Goal: Task Accomplishment & Management: Use online tool/utility

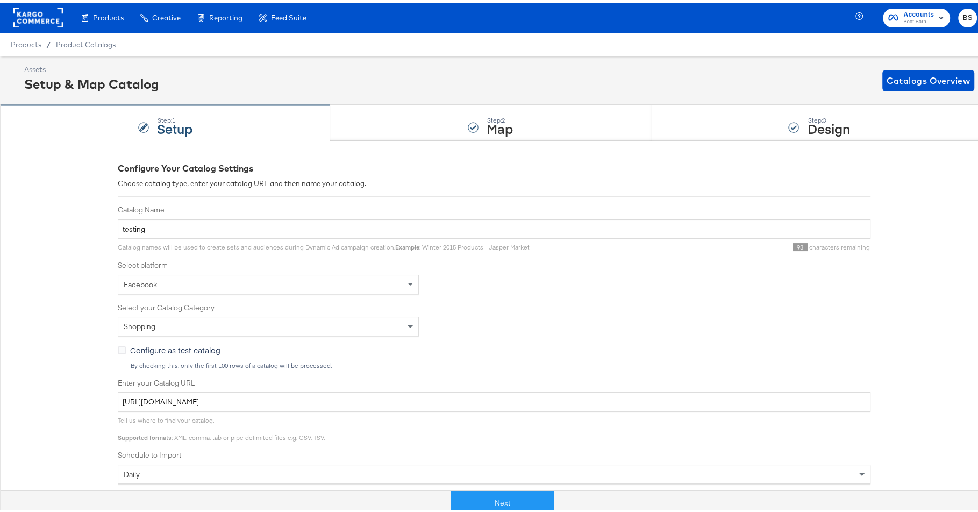
click at [0, 0] on div "Automate the Creation of Product Sets from Google Analytics Performance Data." at bounding box center [0, 0] width 0 height 0
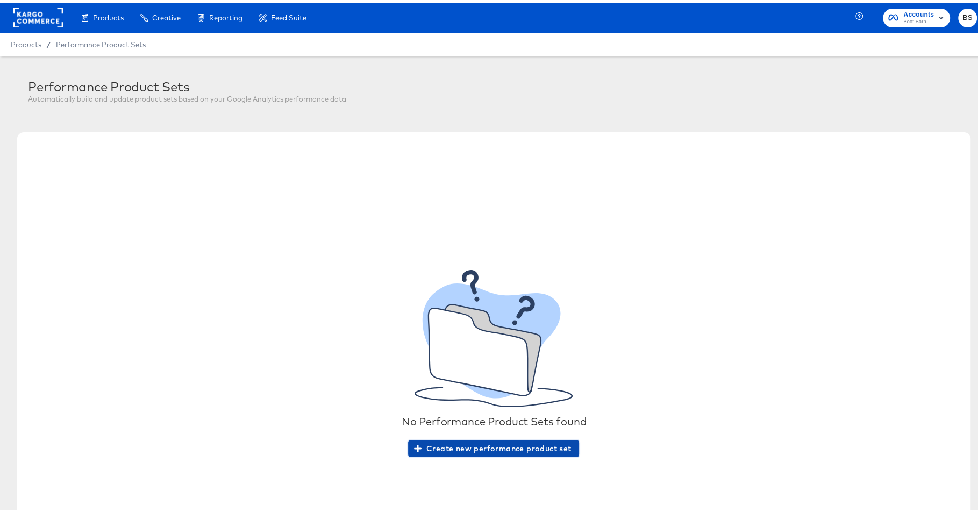
drag, startPoint x: 515, startPoint y: 437, endPoint x: 513, endPoint y: 445, distance: 8.3
click at [515, 438] on button "Create new performance product set" at bounding box center [493, 445] width 171 height 17
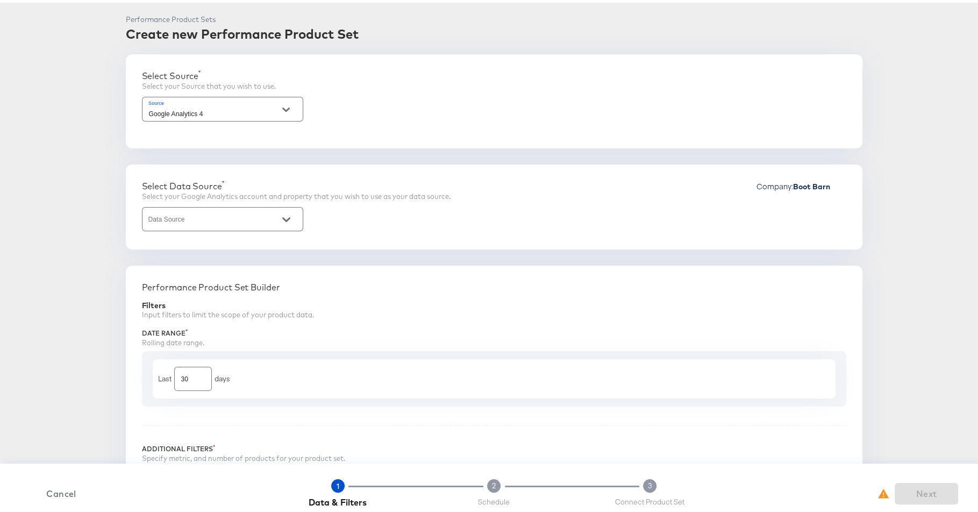
scroll to position [97, 0]
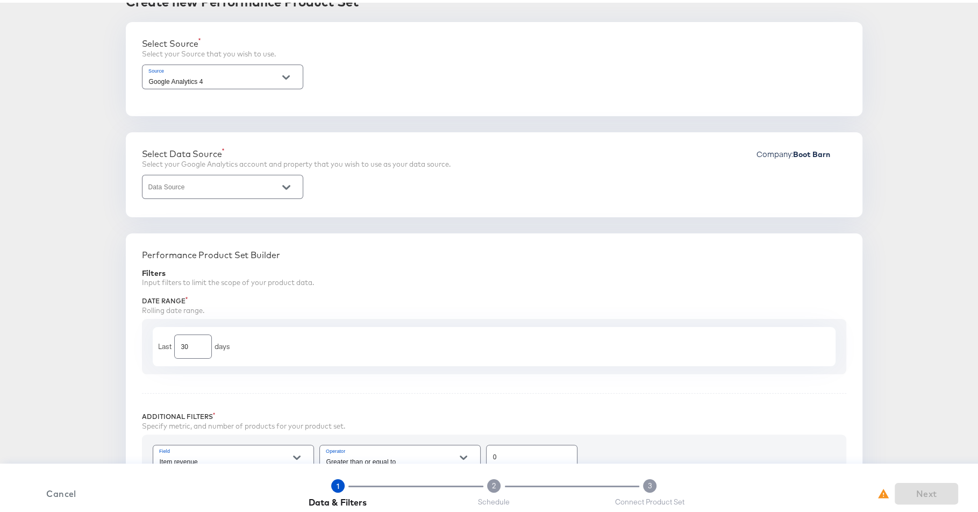
click at [251, 183] on input "Data Source" at bounding box center [214, 189] width 135 height 12
click at [266, 207] on li "GA4 [DOMAIN_NAME] Prod" at bounding box center [217, 210] width 161 height 17
type input "GA4 [DOMAIN_NAME] Prod"
click at [131, 210] on div "Select Data Source Select your Google Analytics account and property that you w…" at bounding box center [494, 172] width 736 height 85
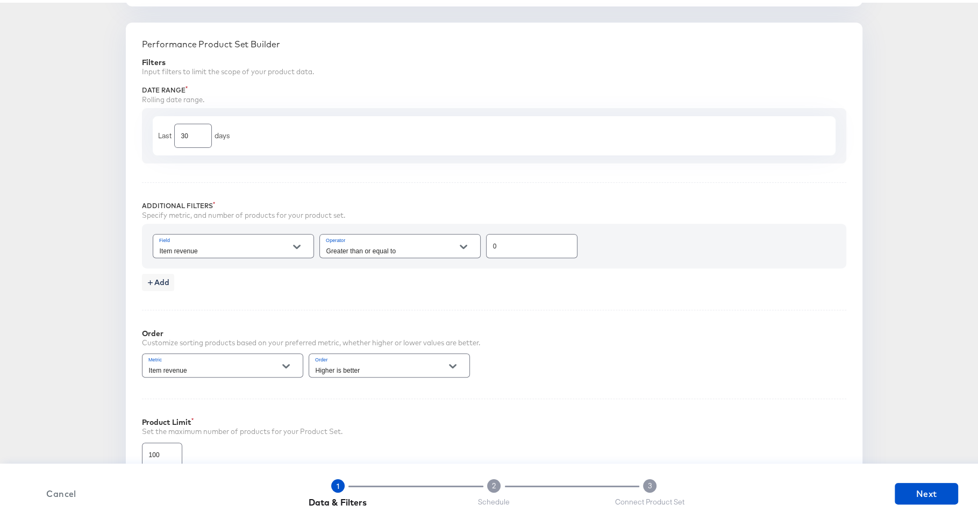
scroll to position [318, 0]
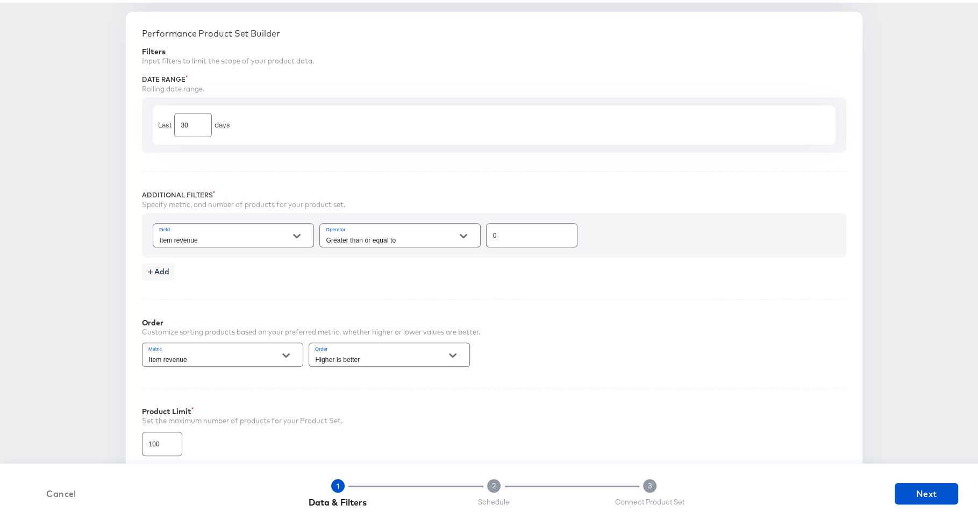
click at [293, 231] on icon "Open" at bounding box center [297, 233] width 8 height 4
click at [104, 220] on div "Performance Product Sets Create new Performance Product Set Select Source Selec…" at bounding box center [493, 335] width 953 height 1155
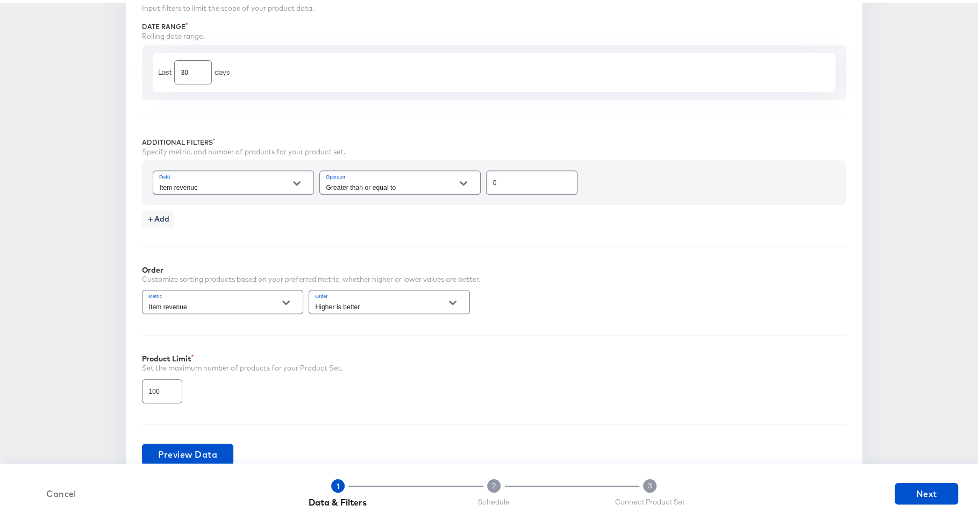
click at [293, 181] on icon "Open" at bounding box center [297, 181] width 8 height 8
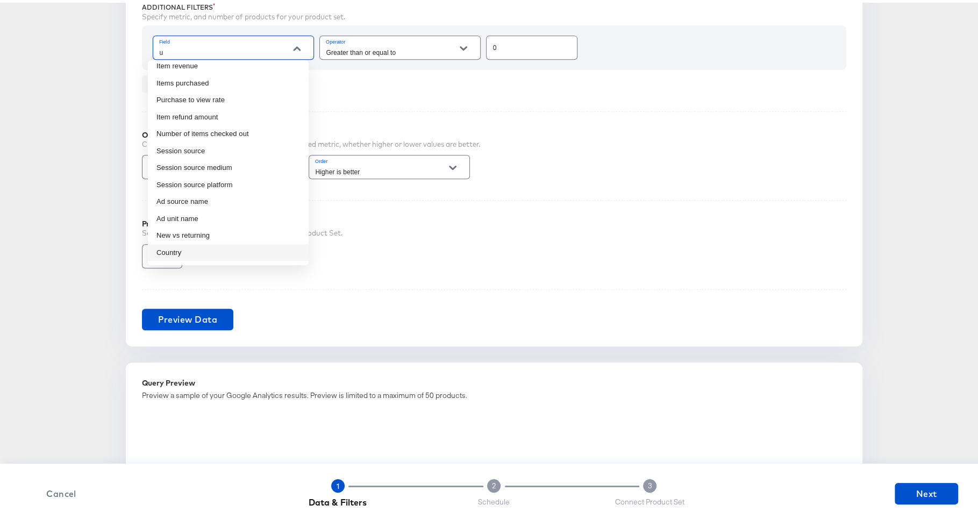
scroll to position [0, 0]
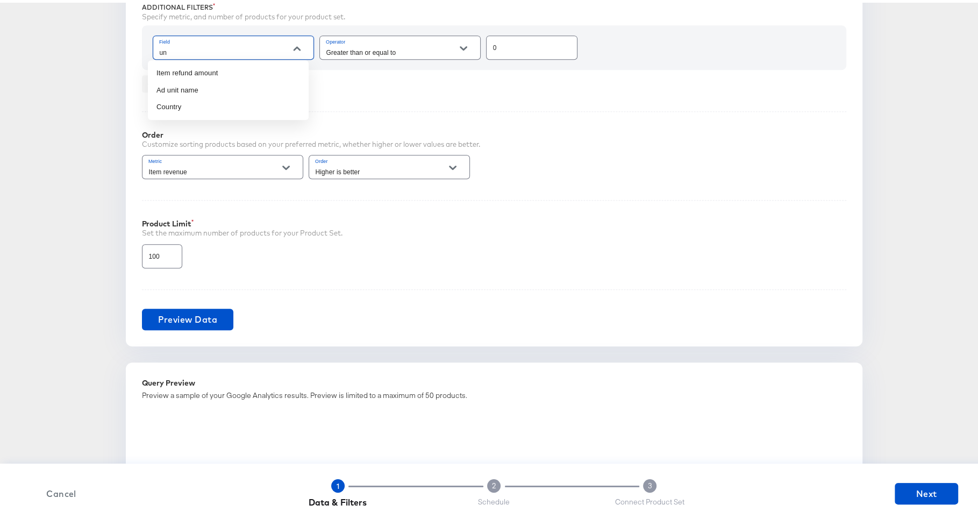
type input "u"
click at [98, 180] on div "Performance Product Sets Create new Performance Product Set Select Source Selec…" at bounding box center [493, 148] width 953 height 1155
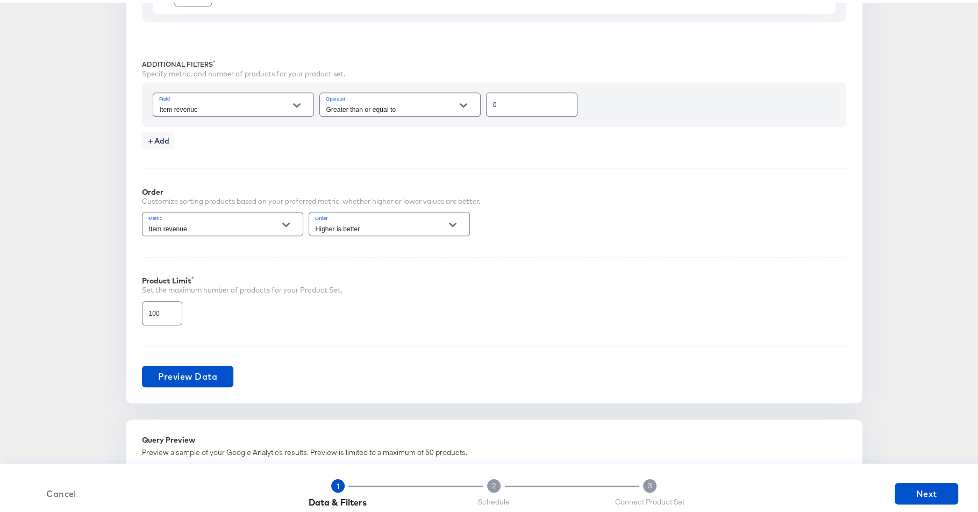
scroll to position [425, 0]
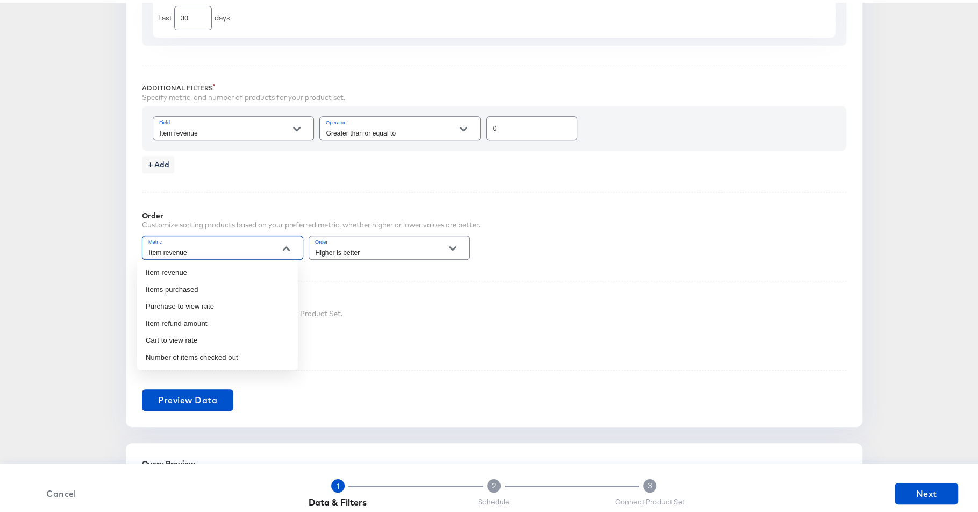
click at [255, 249] on input "Item revenue" at bounding box center [214, 249] width 135 height 12
click at [210, 133] on input "Item revenue" at bounding box center [224, 130] width 135 height 12
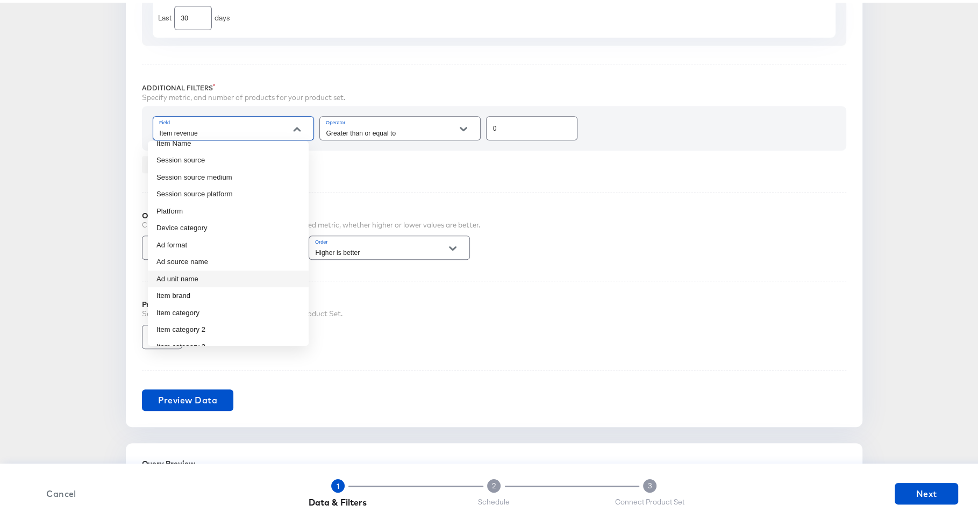
scroll to position [154, 0]
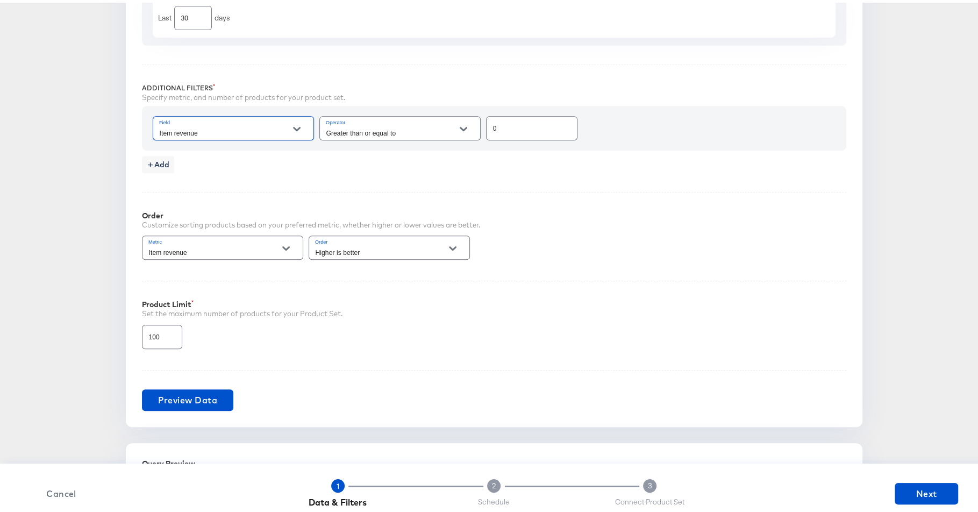
click at [267, 247] on input "Item revenue" at bounding box center [214, 249] width 135 height 12
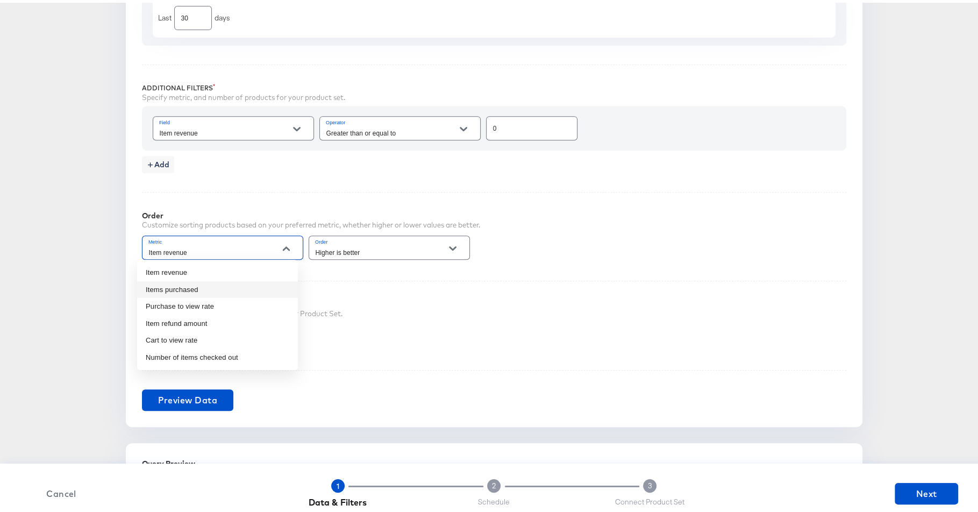
click at [292, 130] on button "Open" at bounding box center [297, 126] width 16 height 16
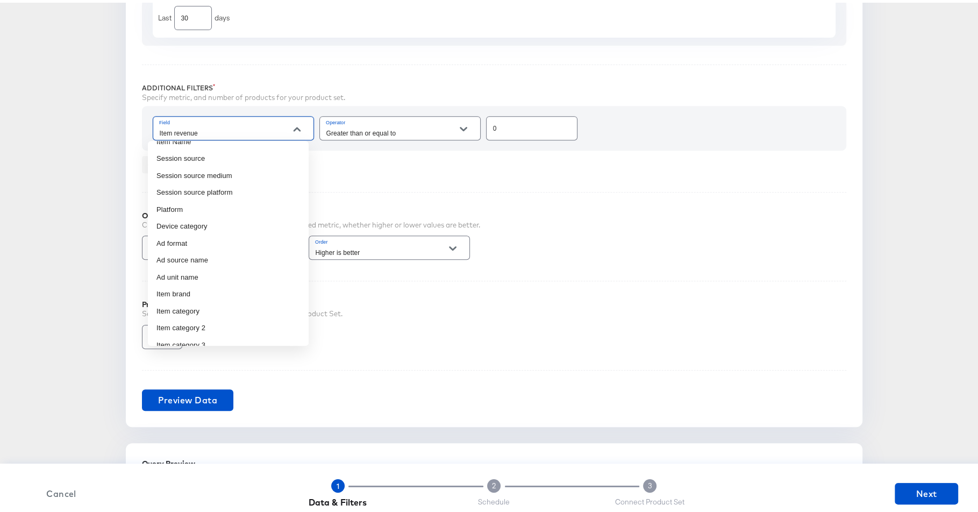
scroll to position [132, 0]
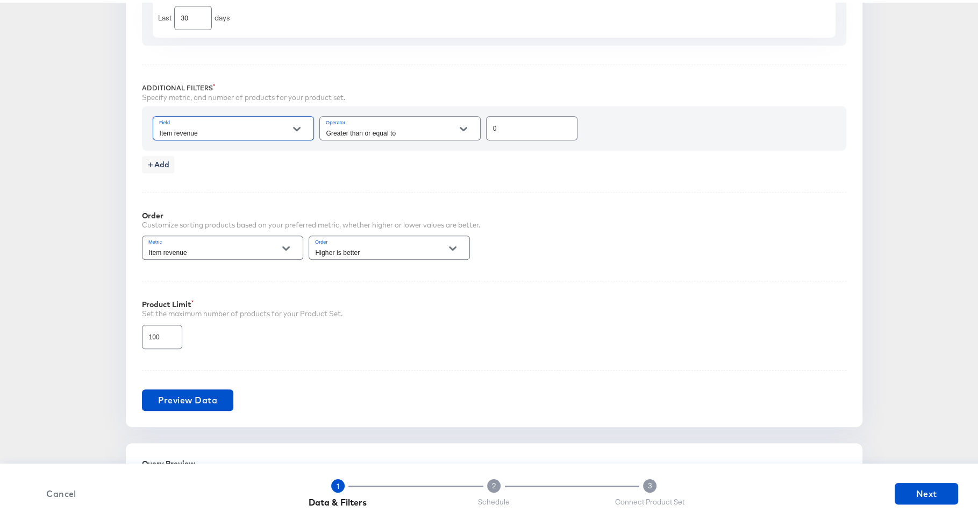
click at [291, 128] on button "Open" at bounding box center [297, 126] width 16 height 16
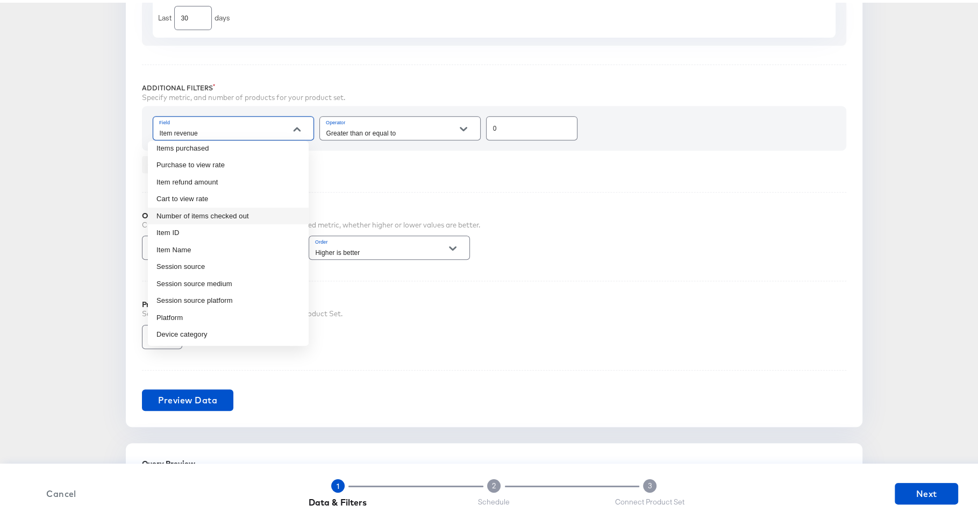
scroll to position [0, 0]
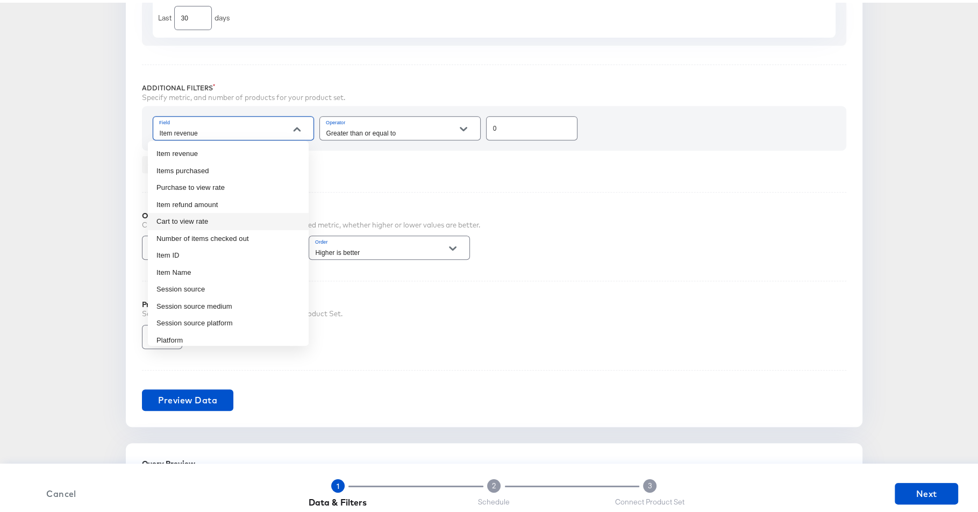
click at [484, 173] on div "Performance Product Set Builder Filters Input filters to limit the scope of you…" at bounding box center [494, 163] width 736 height 522
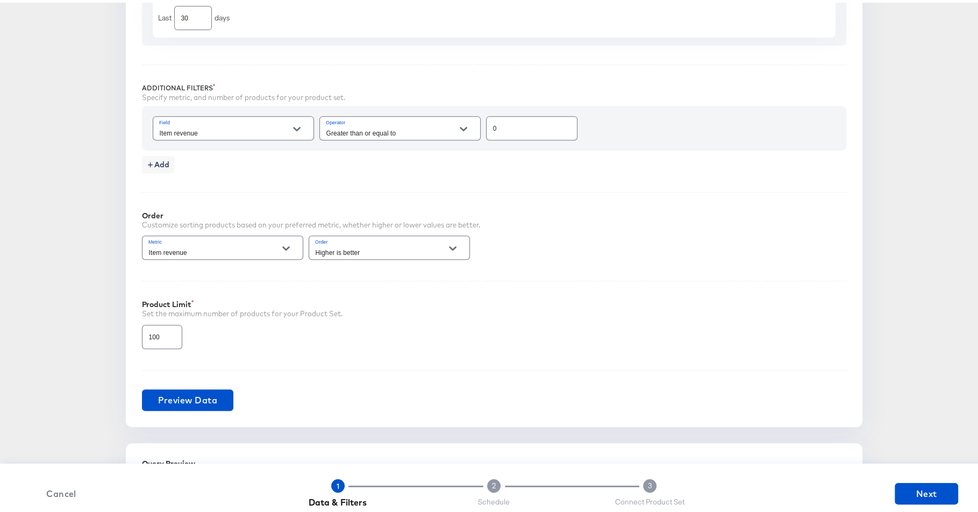
click at [257, 239] on div "Item revenue" at bounding box center [222, 245] width 161 height 24
click at [255, 134] on div "Item revenue" at bounding box center [233, 125] width 161 height 24
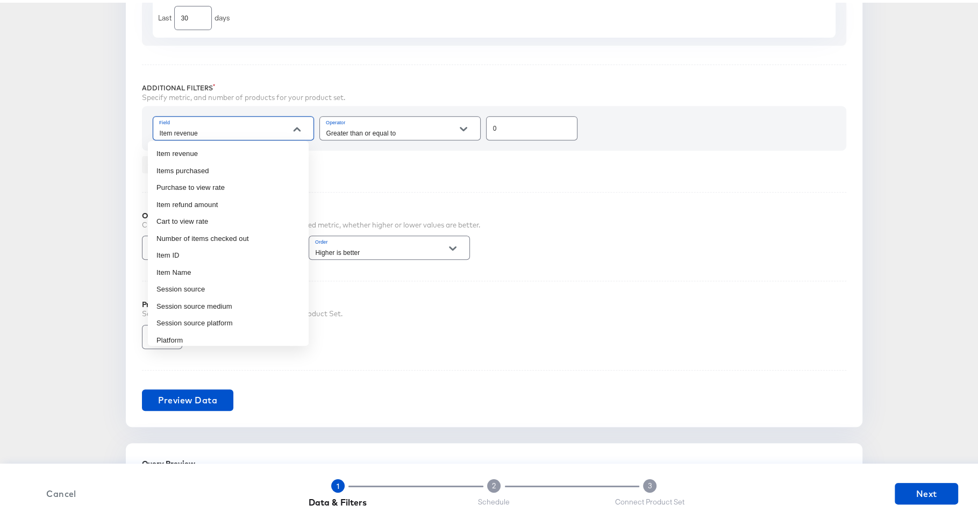
drag, startPoint x: 263, startPoint y: 128, endPoint x: 271, endPoint y: 130, distance: 8.1
click at [263, 128] on input "Item revenue" at bounding box center [224, 130] width 135 height 12
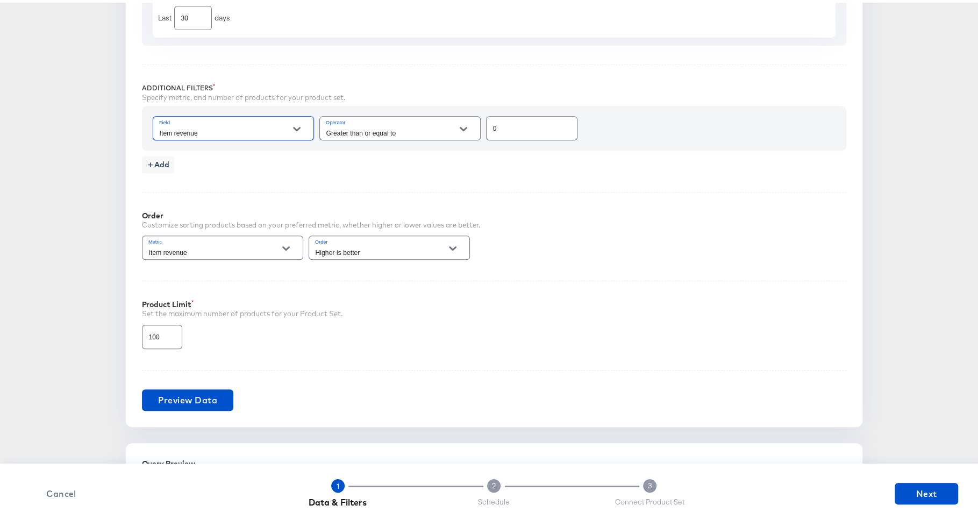
click at [295, 132] on div at bounding box center [296, 126] width 23 height 16
click at [295, 124] on icon "Open" at bounding box center [297, 127] width 8 height 8
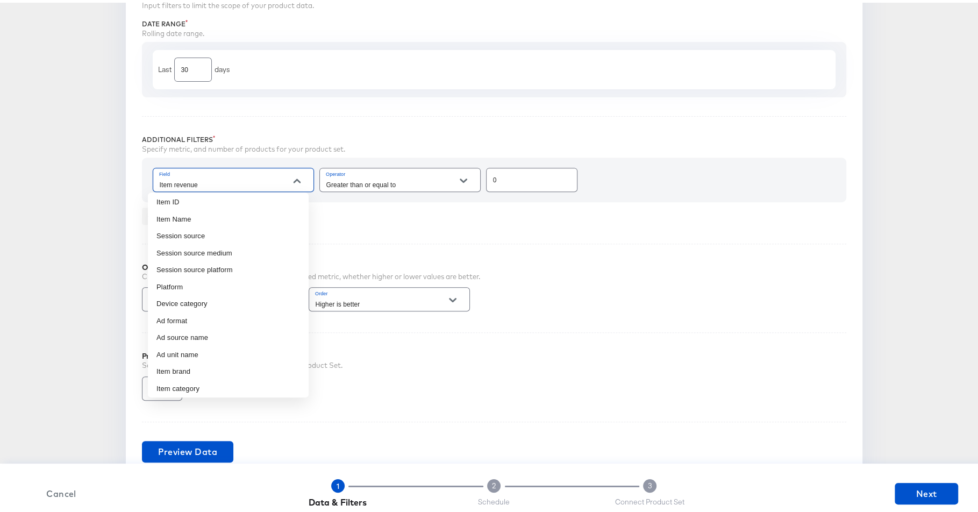
scroll to position [111, 0]
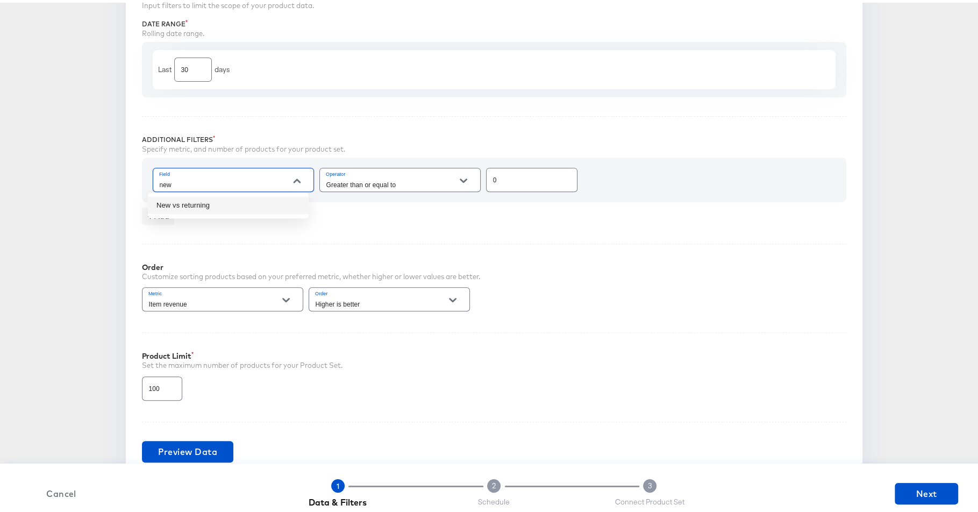
click at [228, 206] on li "New vs returning" at bounding box center [228, 202] width 161 height 17
type input "New vs returning"
type input "Exact"
click at [455, 178] on button "Open" at bounding box center [463, 178] width 16 height 16
type input "New vs returning"
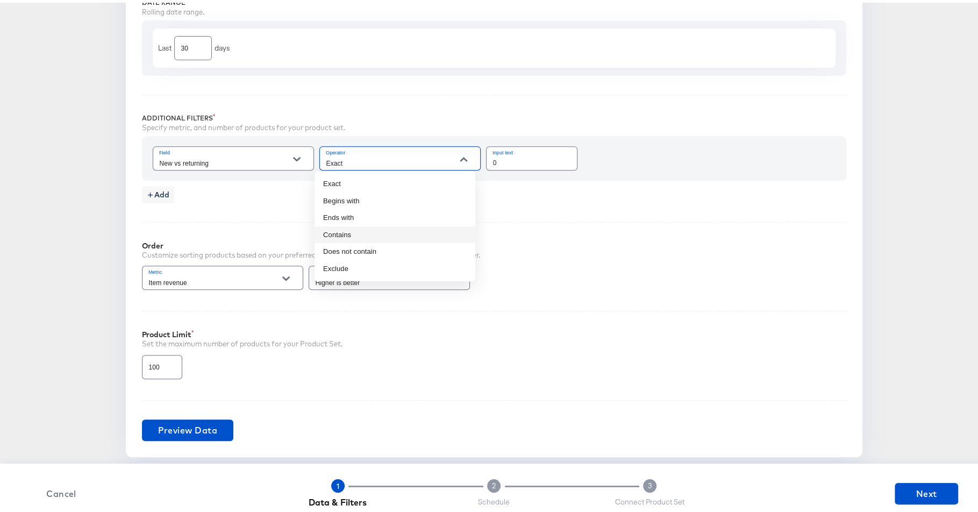
scroll to position [405, 0]
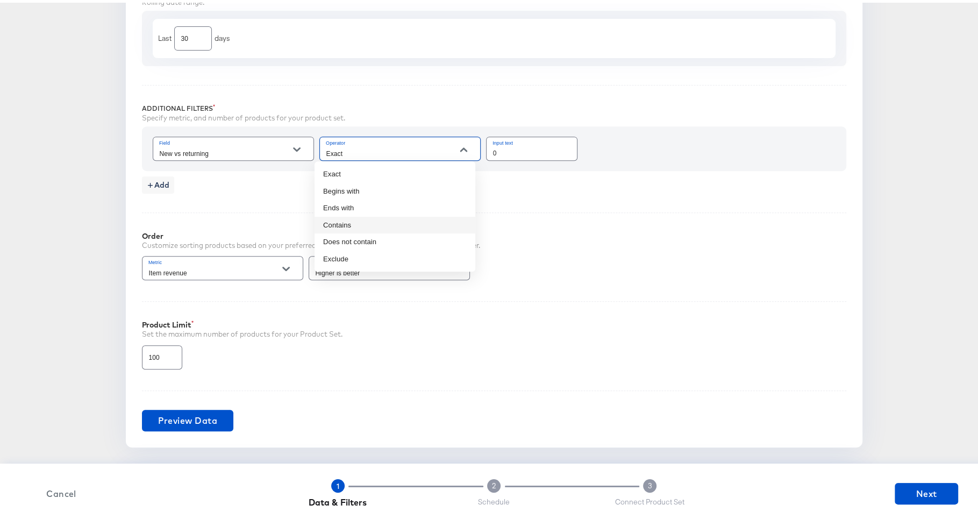
click at [568, 195] on div "Performance Product Set Builder Filters Input filters to limit the scope of you…" at bounding box center [494, 184] width 736 height 522
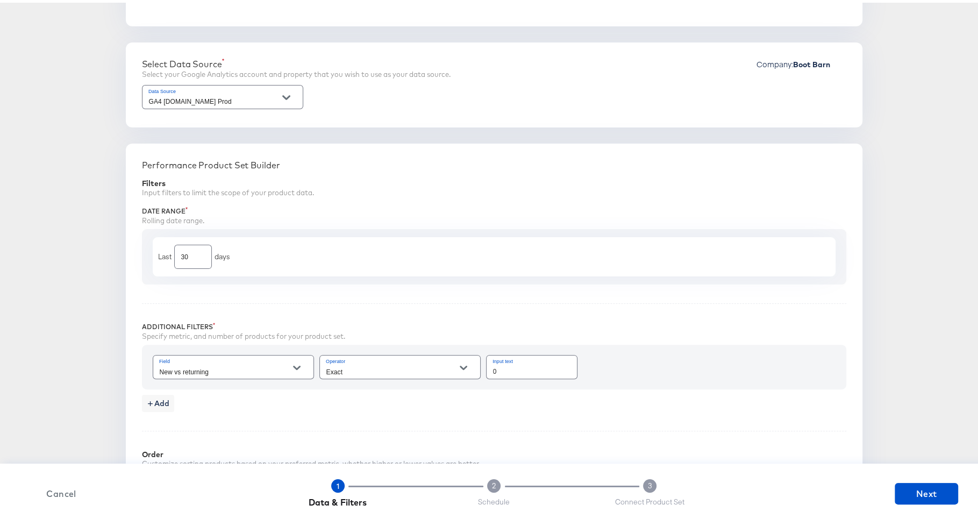
scroll to position [318, 0]
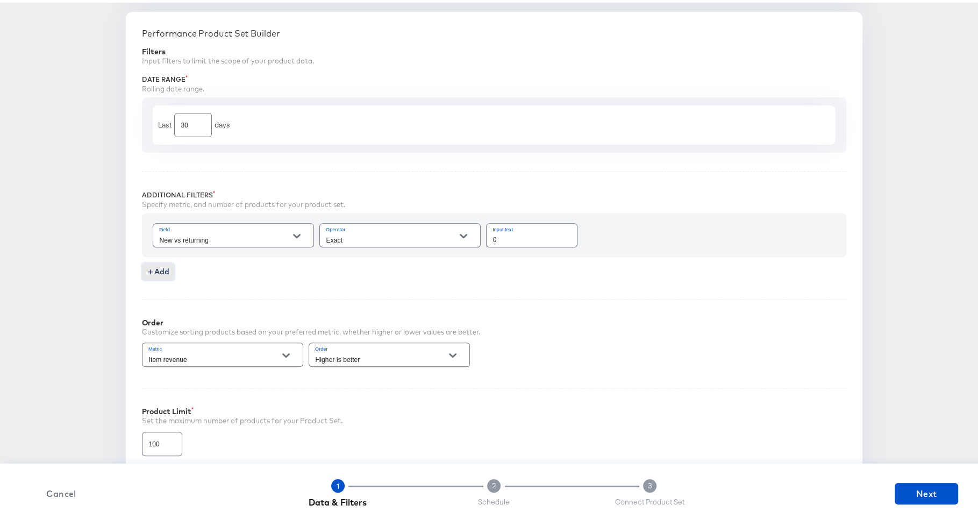
click at [151, 268] on span "Add" at bounding box center [158, 268] width 24 height 13
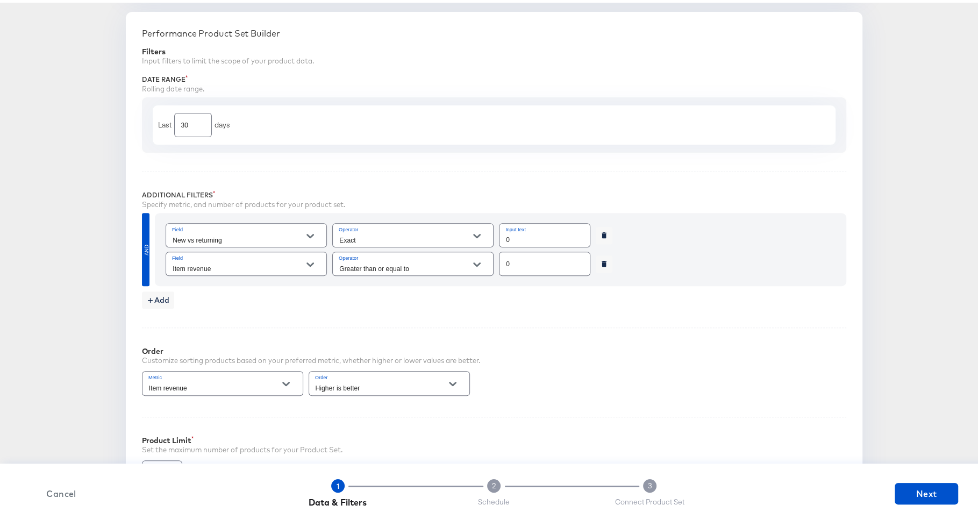
click at [254, 263] on input "Item revenue" at bounding box center [237, 266] width 135 height 12
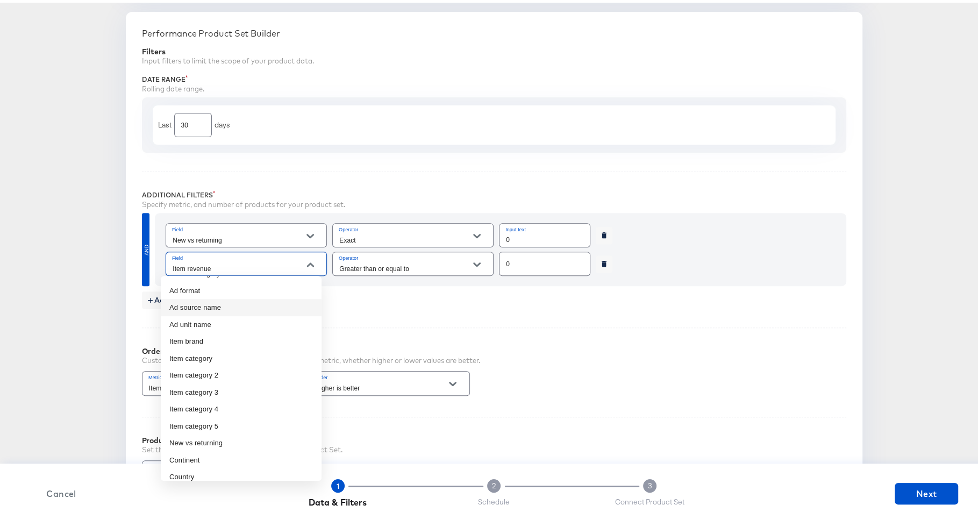
scroll to position [261, 0]
click at [275, 310] on li "Item category" at bounding box center [241, 313] width 161 height 17
type input "Item category"
type input "Exact"
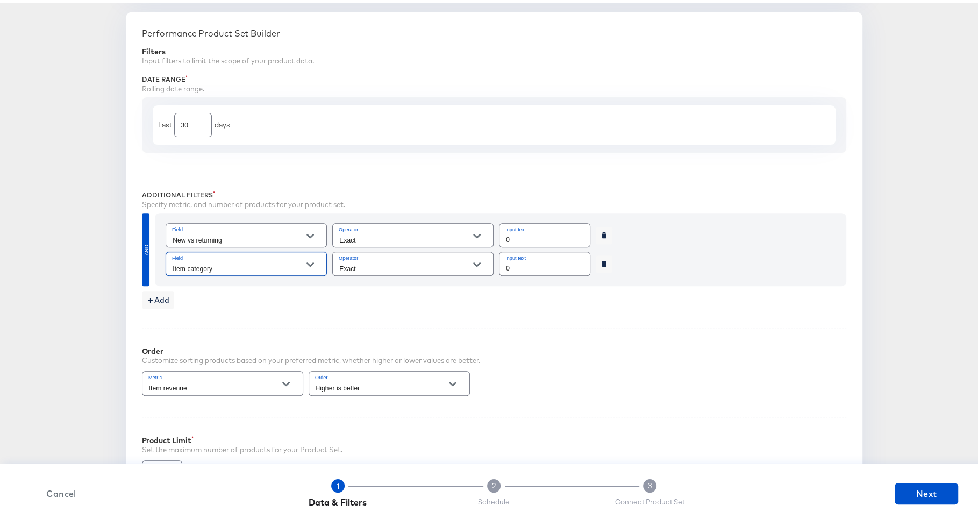
click at [446, 265] on input "Exact" at bounding box center [404, 266] width 135 height 12
click at [599, 283] on div "Add" at bounding box center [494, 294] width 704 height 23
click at [306, 260] on icon "Open" at bounding box center [310, 262] width 8 height 8
click at [67, 330] on div "Performance Product Sets Create new Performance Product Set Select Source Selec…" at bounding box center [493, 350] width 953 height 1184
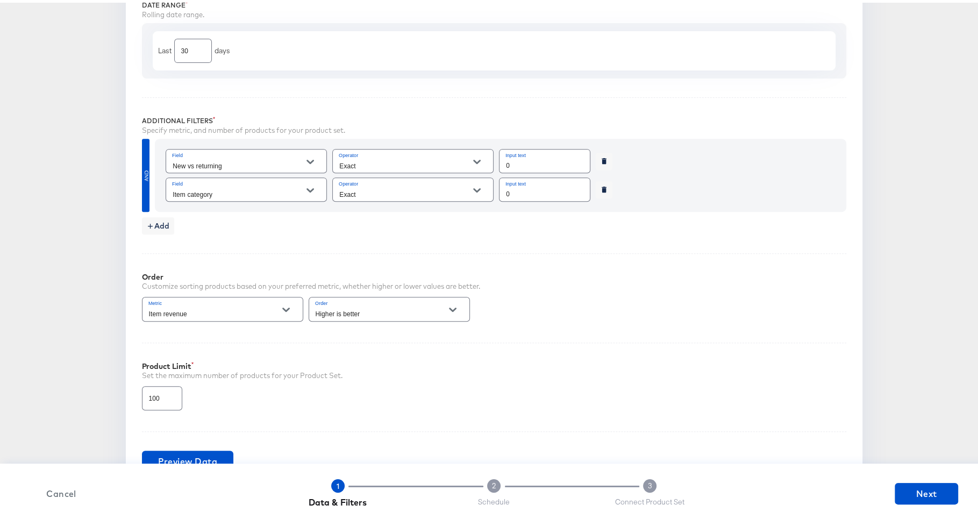
scroll to position [465, 0]
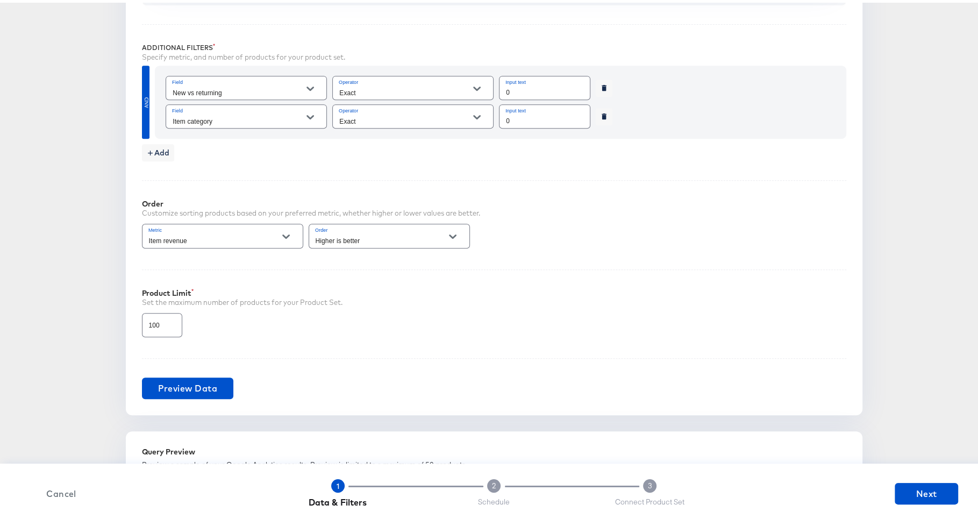
click at [278, 237] on button "Open" at bounding box center [286, 234] width 16 height 16
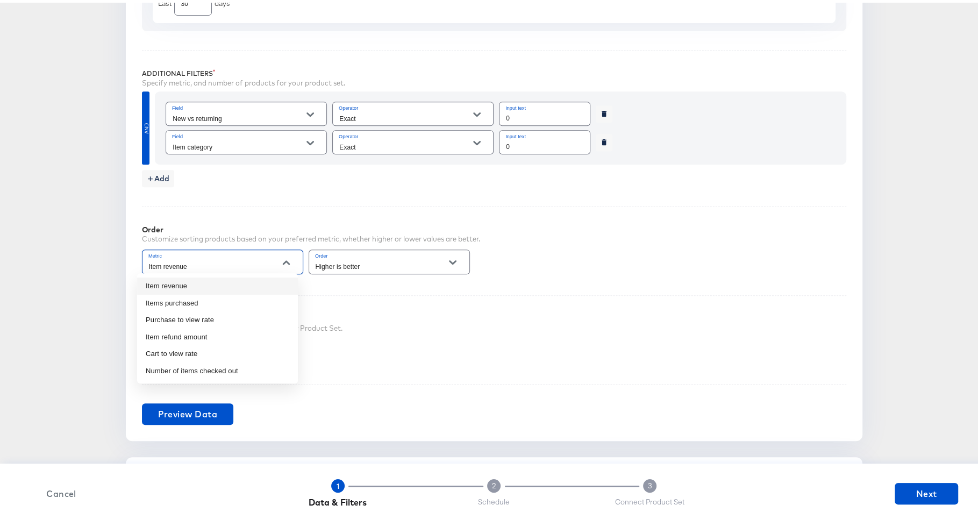
scroll to position [377, 0]
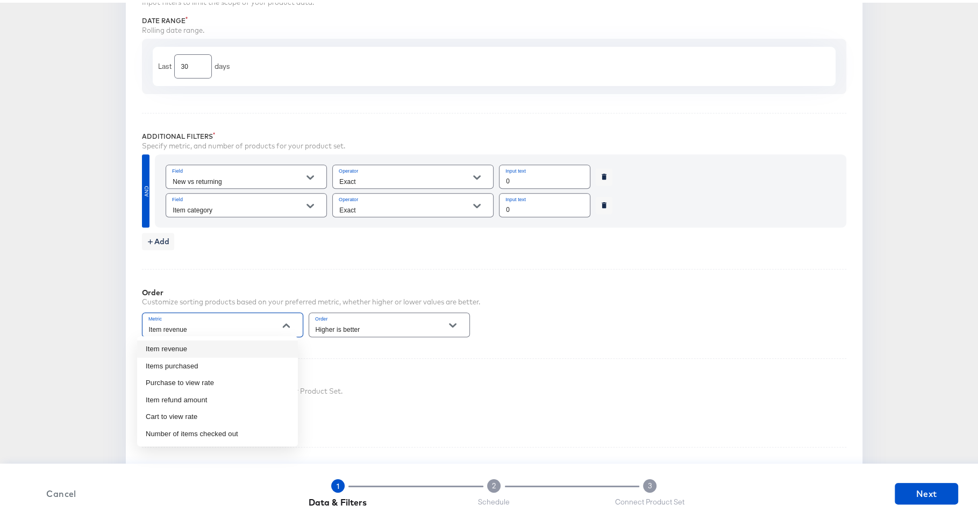
click at [263, 277] on div "Order Customize sorting products based on your preferred metric, whether higher…" at bounding box center [494, 301] width 704 height 70
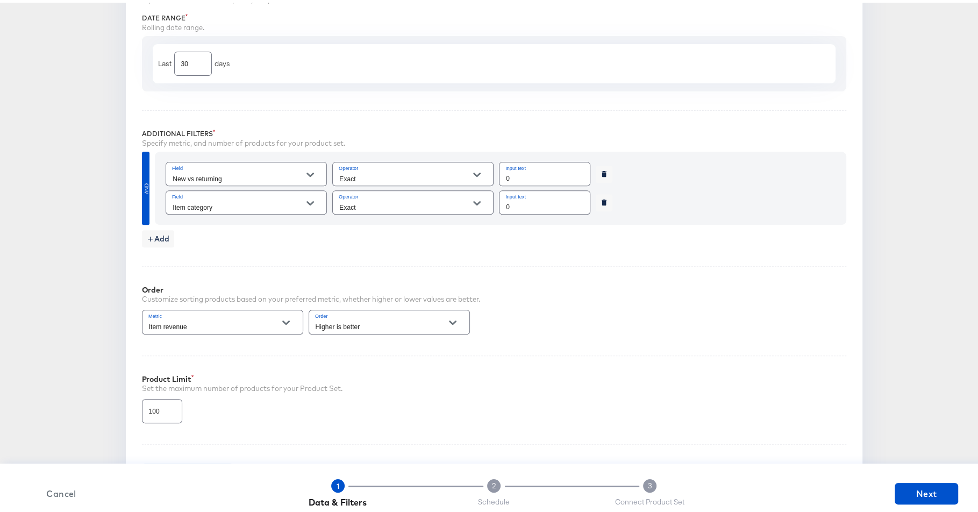
scroll to position [419, 0]
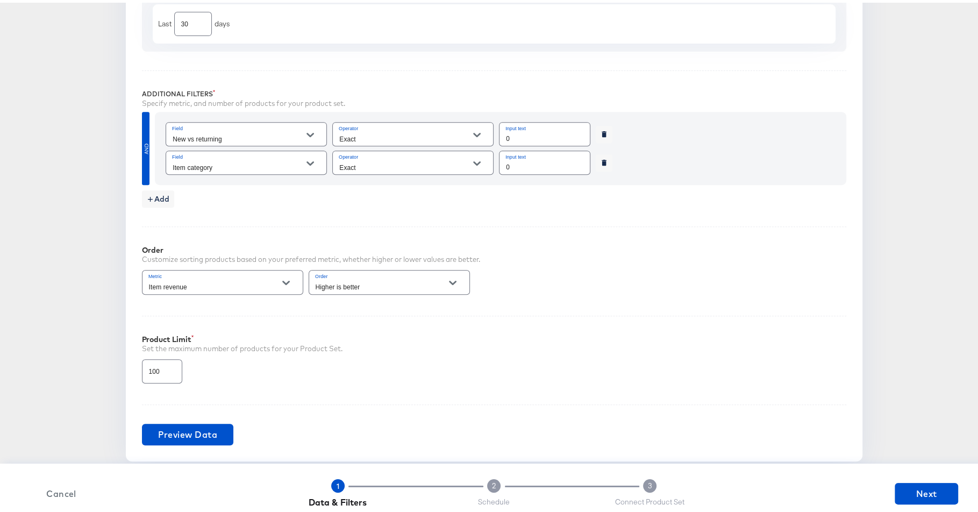
click at [282, 278] on icon "Open" at bounding box center [286, 280] width 8 height 4
click at [282, 276] on icon "Open" at bounding box center [286, 280] width 8 height 8
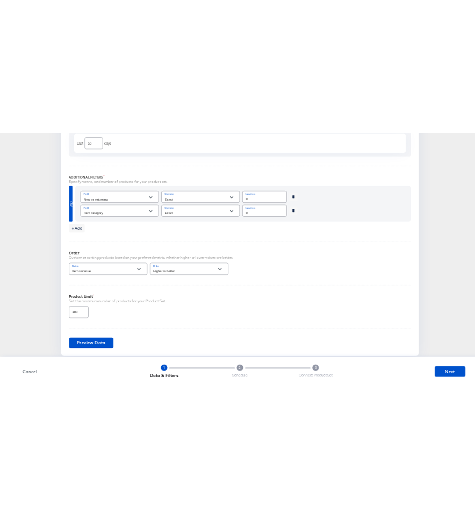
scroll to position [420, 0]
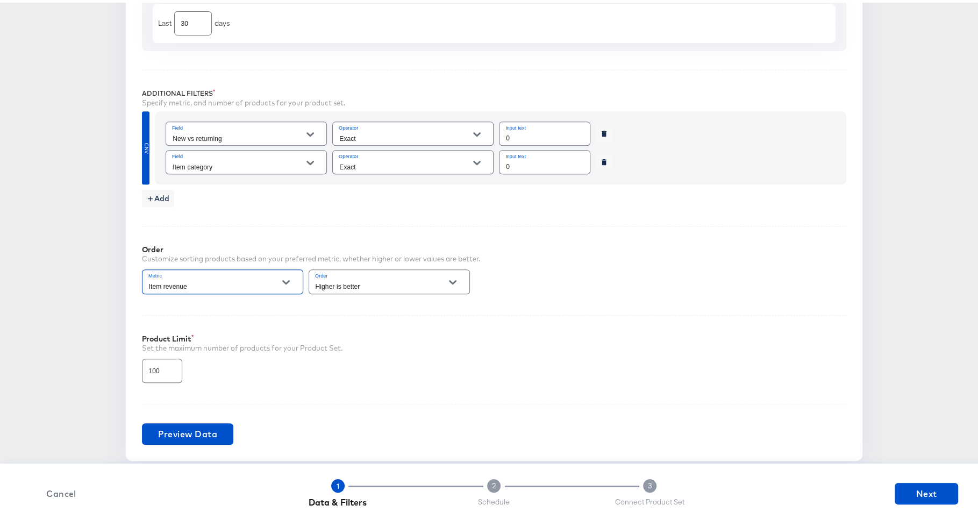
click at [283, 278] on icon "Open" at bounding box center [286, 280] width 8 height 8
click at [973, 220] on article "Performance Product Sets Create new Performance Product Set Select Source Selec…" at bounding box center [493, 264] width 987 height 1260
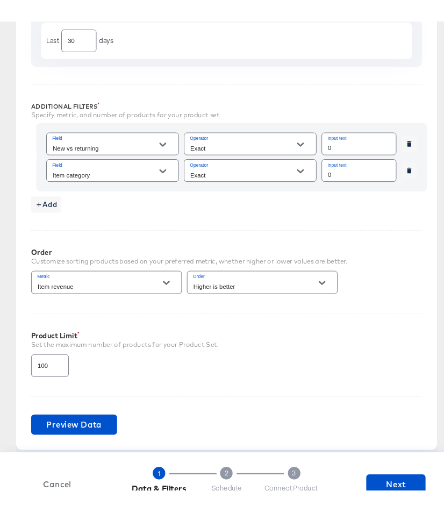
scroll to position [429, 0]
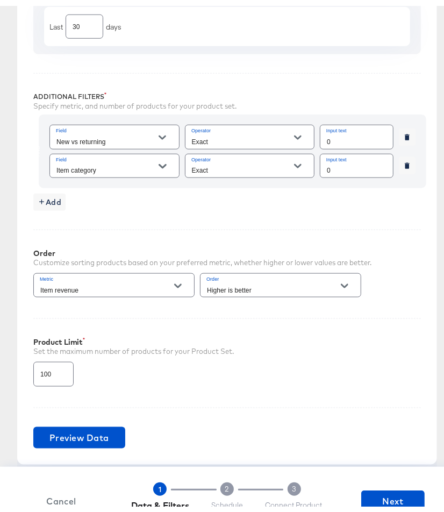
click at [170, 278] on button "Open" at bounding box center [178, 280] width 16 height 16
click at [181, 278] on icon "Open" at bounding box center [178, 280] width 8 height 8
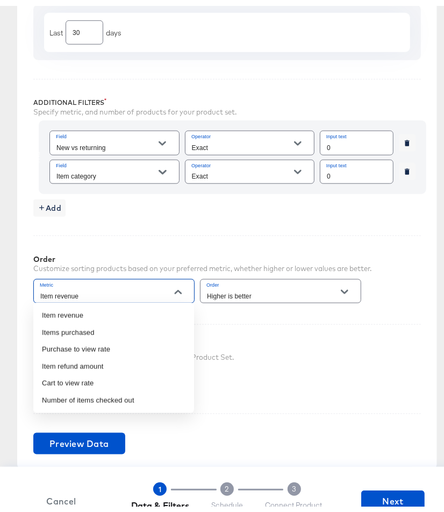
scroll to position [419, 0]
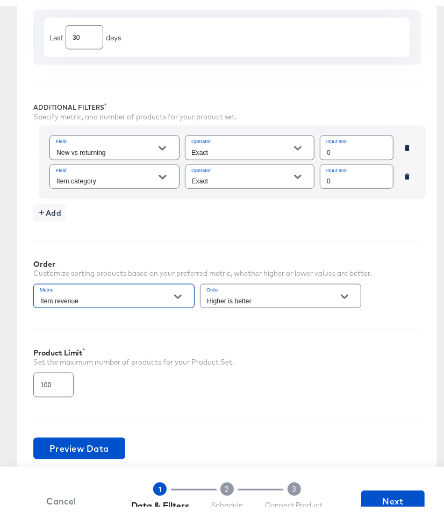
click at [176, 289] on icon "Open" at bounding box center [178, 291] width 8 height 4
click at [175, 178] on div "Field Item category" at bounding box center [114, 171] width 130 height 24
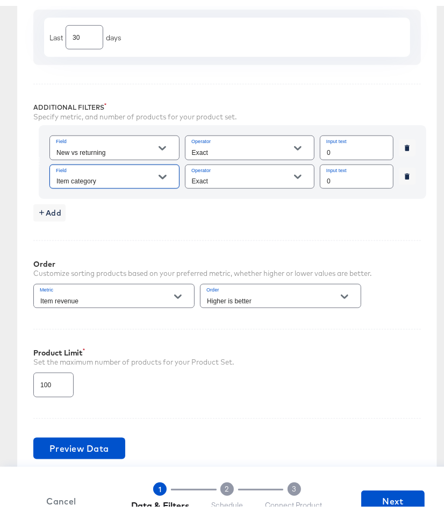
click at [166, 171] on div at bounding box center [162, 171] width 23 height 16
click at [166, 171] on button "Open" at bounding box center [162, 171] width 16 height 16
drag, startPoint x: 166, startPoint y: 163, endPoint x: 162, endPoint y: 169, distance: 6.7
click at [166, 163] on div at bounding box center [162, 171] width 23 height 16
click at [159, 170] on icon "Open" at bounding box center [163, 171] width 8 height 8
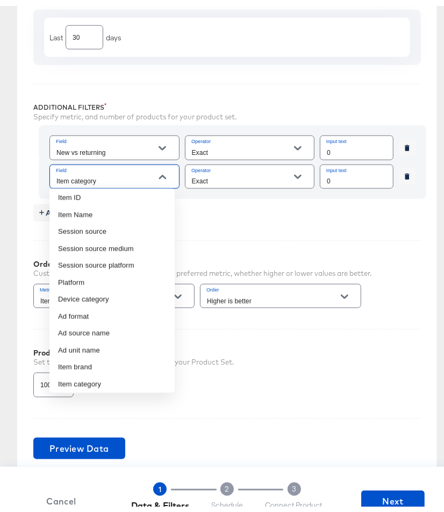
scroll to position [0, 0]
